Goal: Transaction & Acquisition: Download file/media

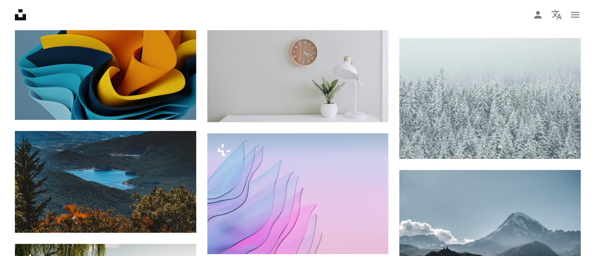
scroll to position [15533, 0]
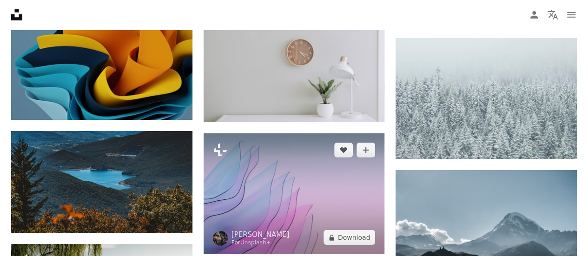
click at [300, 159] on img at bounding box center [294, 193] width 181 height 121
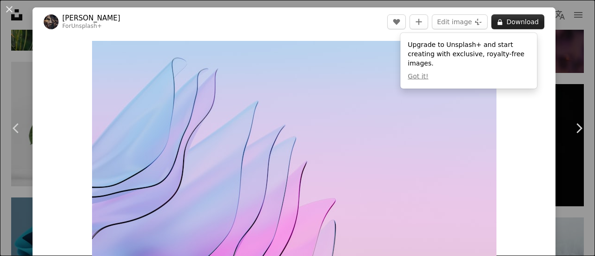
click at [512, 20] on button "A lock Download" at bounding box center [518, 21] width 53 height 15
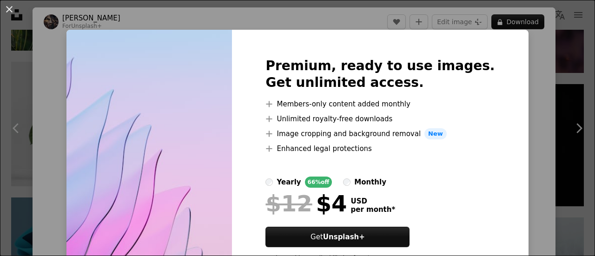
drag, startPoint x: 9, startPoint y: 6, endPoint x: 132, endPoint y: 96, distance: 152.4
click at [10, 6] on button "An X shape" at bounding box center [9, 9] width 11 height 11
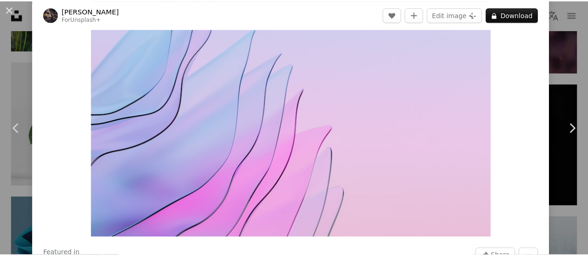
scroll to position [76, 0]
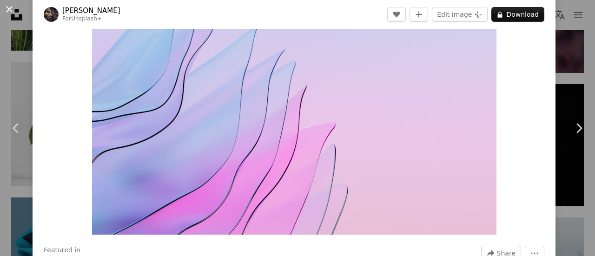
click at [10, 7] on button "An X shape" at bounding box center [9, 9] width 11 height 11
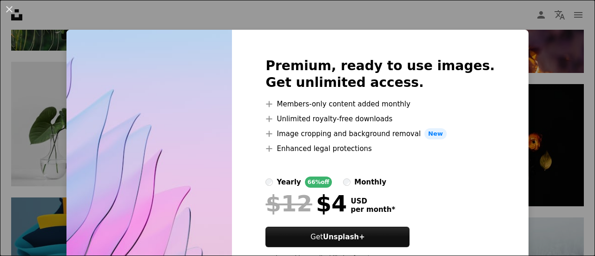
drag, startPoint x: 10, startPoint y: 10, endPoint x: 291, endPoint y: 79, distance: 289.3
click at [10, 10] on button "An X shape" at bounding box center [9, 9] width 11 height 11
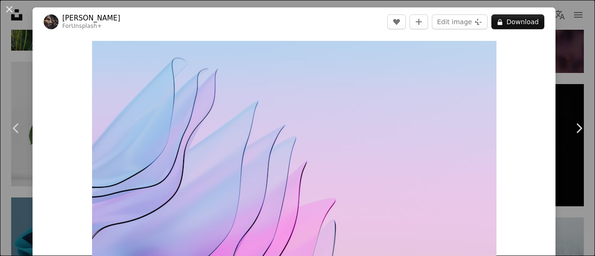
click at [9, 9] on button "An X shape" at bounding box center [9, 9] width 11 height 11
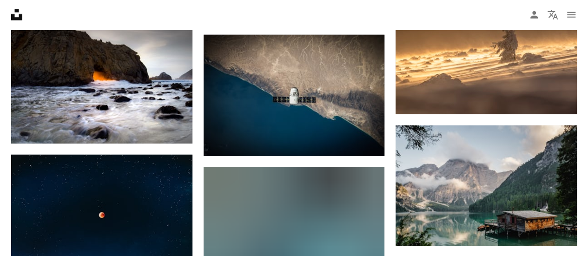
scroll to position [18943, 0]
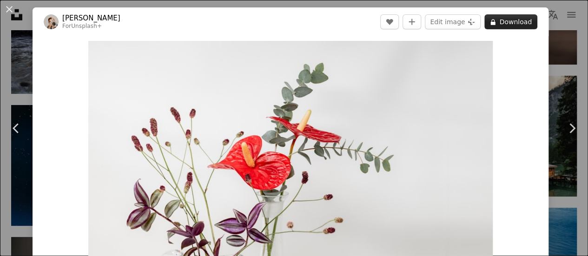
click at [522, 26] on button "A lock Download" at bounding box center [511, 21] width 53 height 15
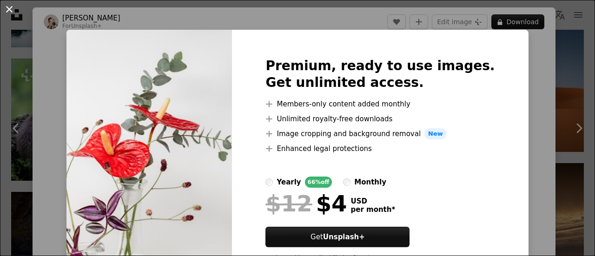
click at [10, 7] on button "An X shape" at bounding box center [9, 9] width 11 height 11
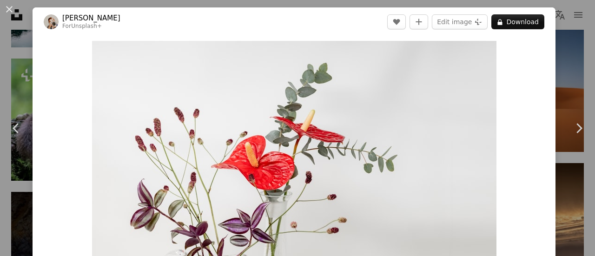
drag, startPoint x: 10, startPoint y: 7, endPoint x: 96, endPoint y: 31, distance: 89.5
click at [10, 7] on button "An X shape" at bounding box center [9, 9] width 11 height 11
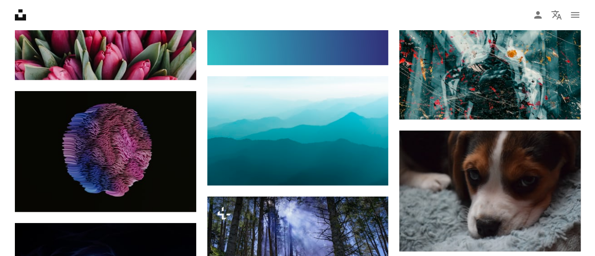
scroll to position [21332, 0]
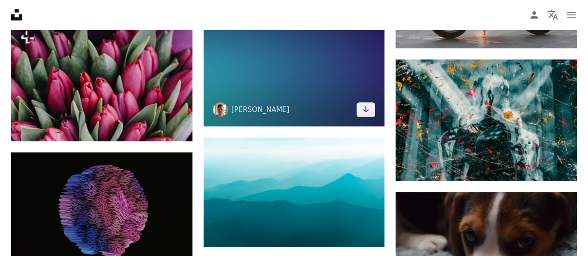
click at [326, 68] on img at bounding box center [294, 63] width 181 height 127
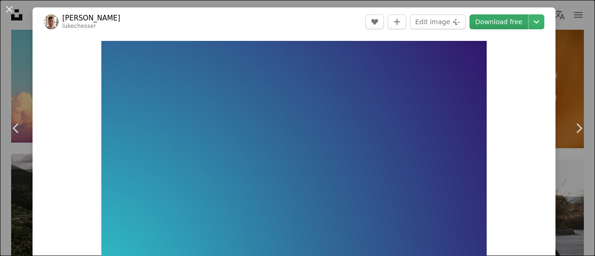
click at [498, 25] on link "Download free" at bounding box center [499, 21] width 59 height 15
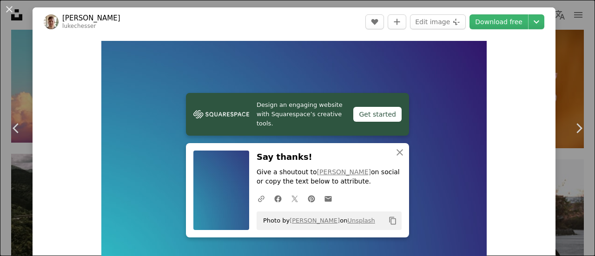
click at [178, 18] on header "[PERSON_NAME] lukechesser A heart A plus sign Edit image Plus sign for Unsplash…" at bounding box center [294, 21] width 523 height 29
click at [575, 127] on icon "Chevron right" at bounding box center [579, 128] width 15 height 15
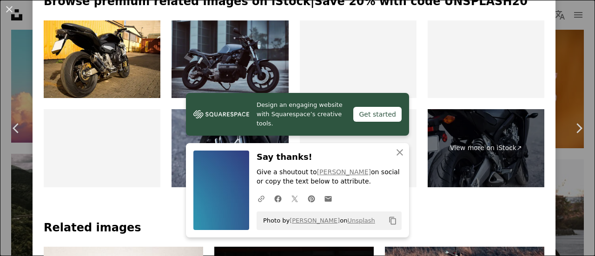
scroll to position [499, 0]
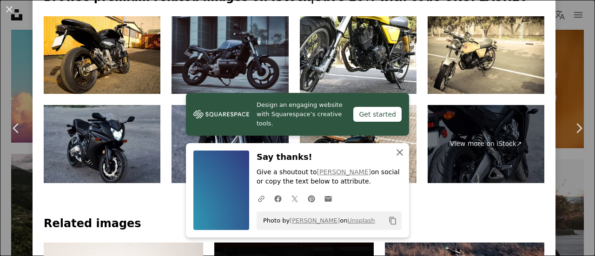
click at [394, 154] on icon "An X shape" at bounding box center [399, 152] width 11 height 11
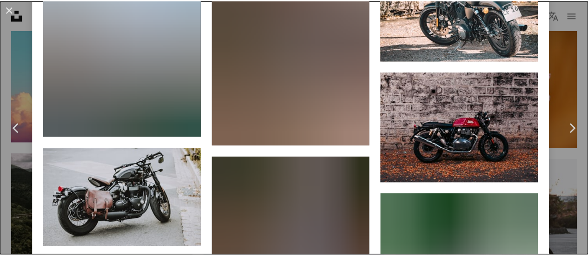
scroll to position [2482, 0]
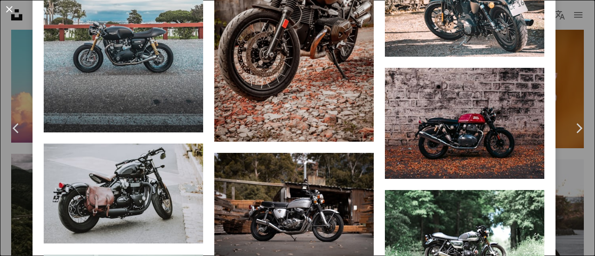
click at [10, 6] on button "An X shape" at bounding box center [9, 9] width 11 height 11
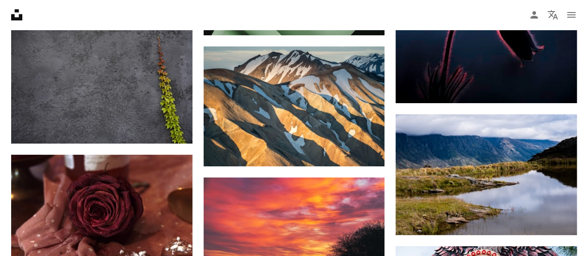
scroll to position [24913, 0]
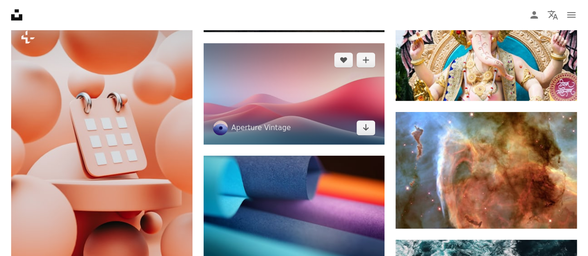
click at [306, 69] on img at bounding box center [294, 93] width 181 height 101
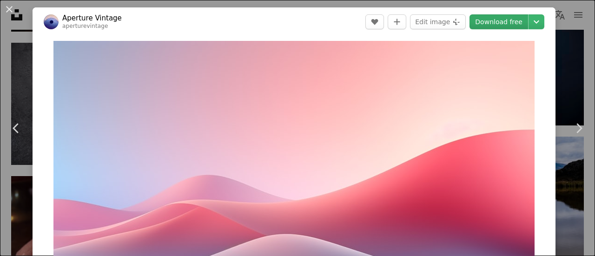
click at [498, 25] on link "Download free" at bounding box center [499, 21] width 59 height 15
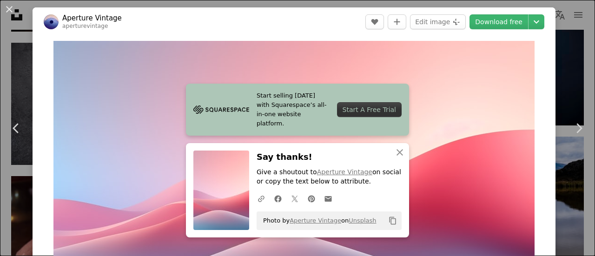
drag, startPoint x: 8, startPoint y: 7, endPoint x: 595, endPoint y: 253, distance: 635.7
click at [8, 7] on button "An X shape" at bounding box center [9, 9] width 11 height 11
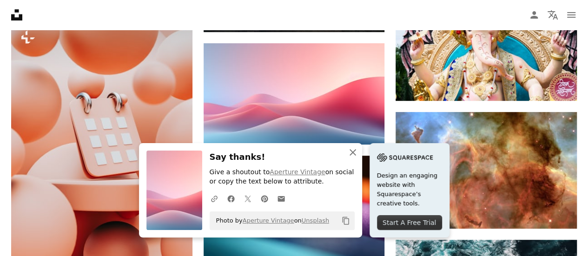
click at [359, 158] on icon "An X shape" at bounding box center [352, 152] width 11 height 11
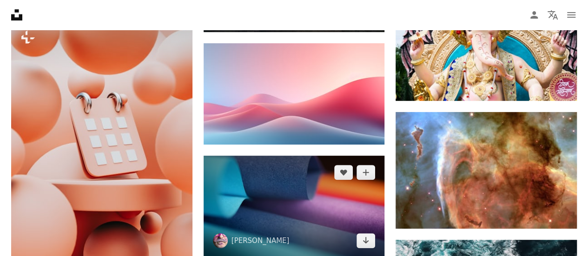
scroll to position [24959, 0]
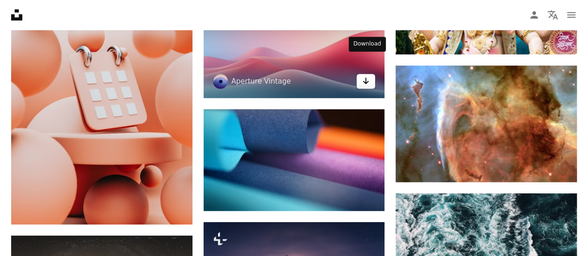
click at [366, 78] on icon "Download" at bounding box center [366, 81] width 6 height 7
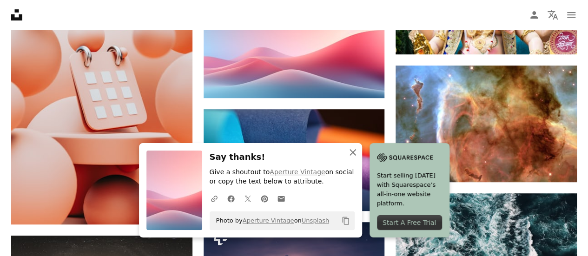
click at [359, 153] on icon "An X shape" at bounding box center [352, 152] width 11 height 11
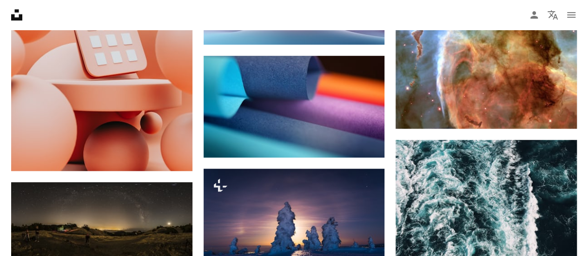
scroll to position [25048, 0]
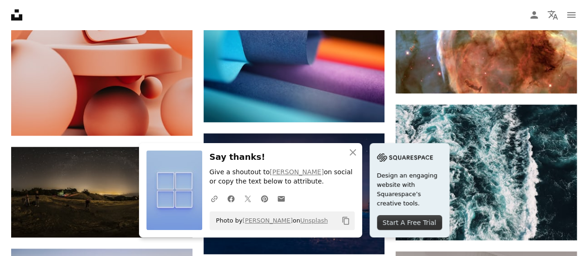
scroll to position [25066, 0]
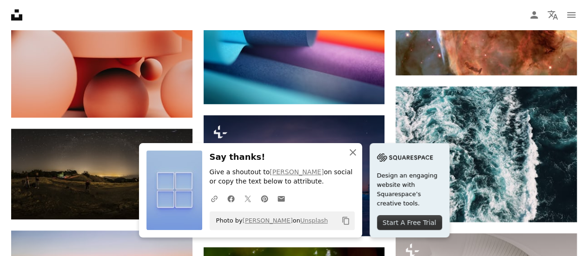
click at [359, 154] on icon "An X shape" at bounding box center [352, 152] width 11 height 11
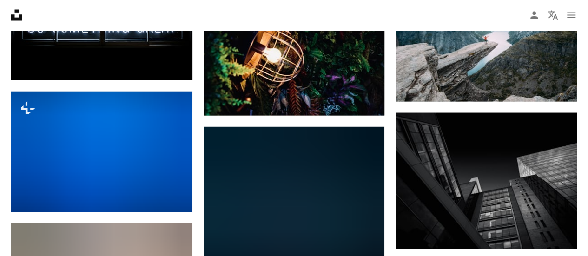
scroll to position [25655, 0]
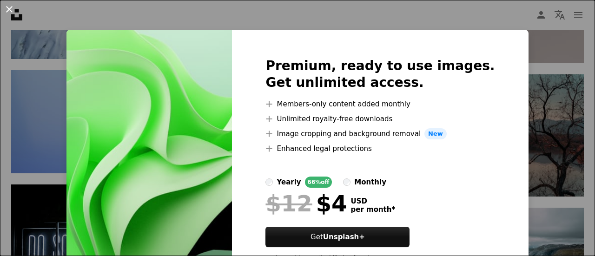
click at [9, 11] on button "An X shape" at bounding box center [9, 9] width 11 height 11
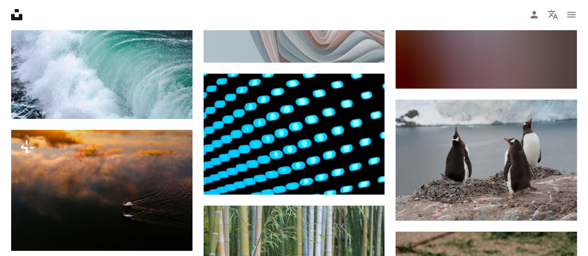
scroll to position [31110, 0]
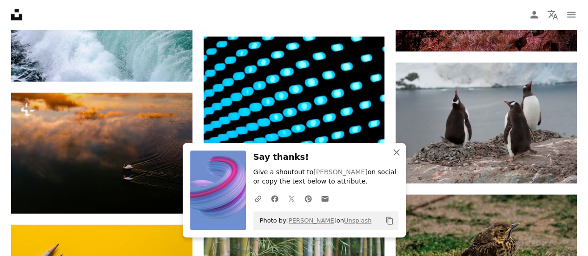
click at [392, 153] on icon "An X shape" at bounding box center [396, 152] width 11 height 11
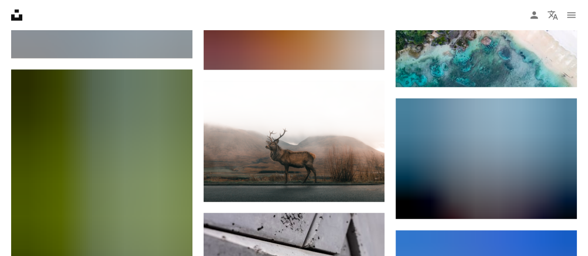
scroll to position [58129, 0]
